Goal: Find specific page/section

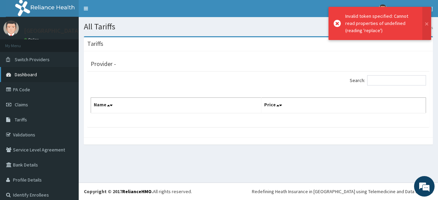
click at [29, 74] on span "Dashboard" at bounding box center [26, 75] width 22 height 6
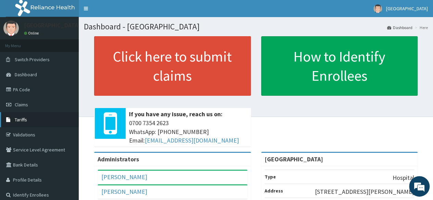
click at [29, 119] on link "Tariffs" at bounding box center [39, 119] width 79 height 15
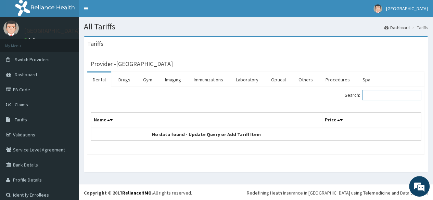
click at [373, 92] on input "Search:" at bounding box center [391, 95] width 59 height 10
click at [335, 82] on link "Procedures" at bounding box center [337, 80] width 35 height 14
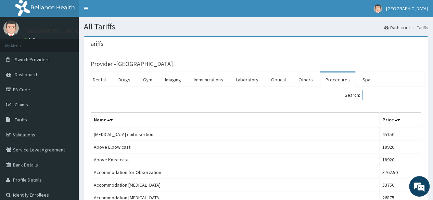
click at [376, 93] on input "Search:" at bounding box center [391, 95] width 59 height 10
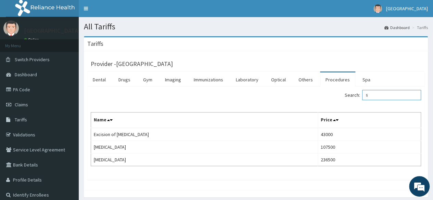
type input "f"
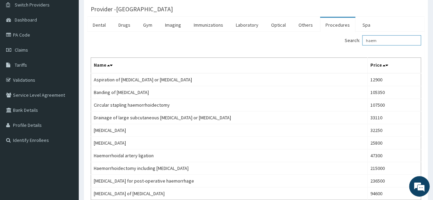
scroll to position [114, 0]
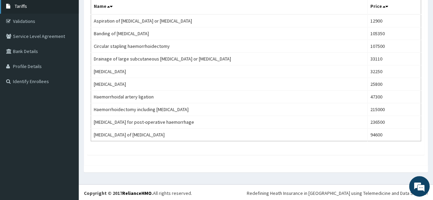
type input "haem"
